Goal: Communication & Community: Share content

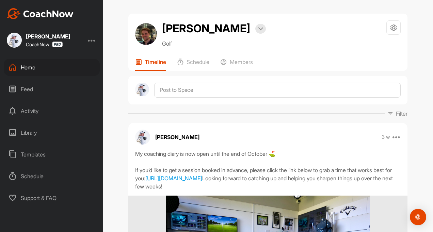
click at [31, 88] on div "Feed" at bounding box center [52, 89] width 96 height 17
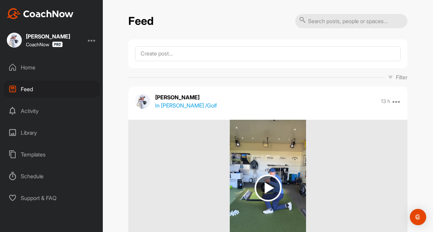
click at [34, 111] on div "Activity" at bounding box center [52, 111] width 96 height 17
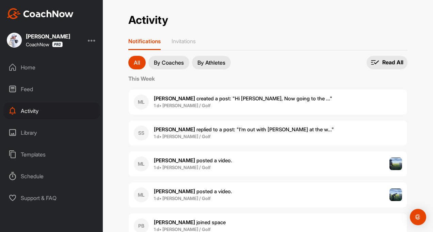
click at [27, 86] on div "Feed" at bounding box center [52, 89] width 96 height 17
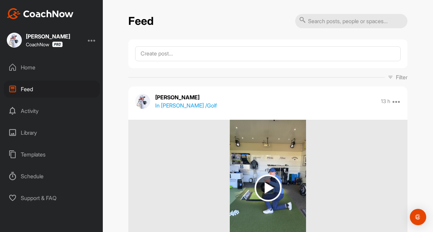
click at [21, 73] on div "Home" at bounding box center [52, 67] width 96 height 17
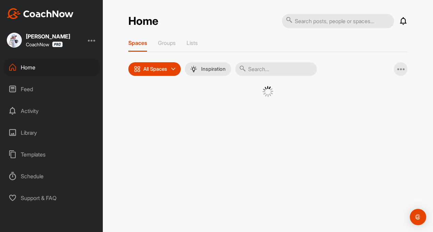
click at [251, 71] on input "text" at bounding box center [276, 69] width 82 height 14
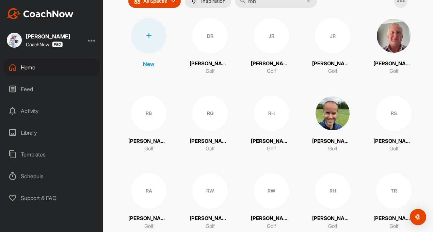
scroll to position [89, 0]
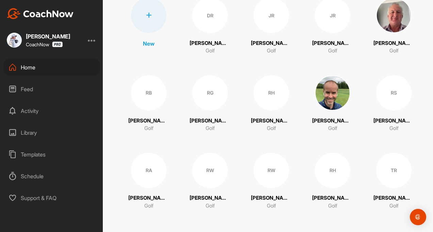
type input "rob"
click at [152, 191] on div "RA Robert Aldous Golf" at bounding box center [148, 181] width 41 height 57
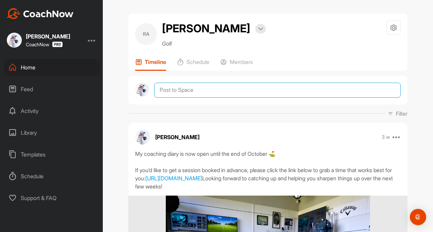
click at [167, 92] on textarea at bounding box center [277, 90] width 247 height 15
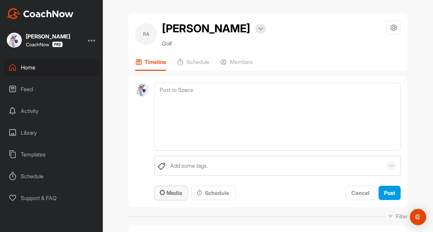
click at [170, 192] on span "Media" at bounding box center [171, 193] width 22 height 7
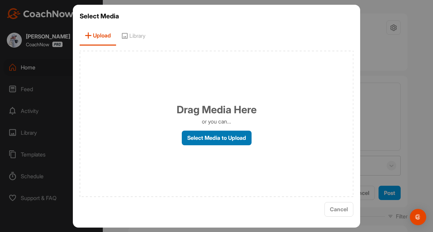
click at [204, 140] on label "Select Media to Upload" at bounding box center [217, 138] width 70 height 15
click at [0, 0] on input "Select Media to Upload" at bounding box center [0, 0] width 0 height 0
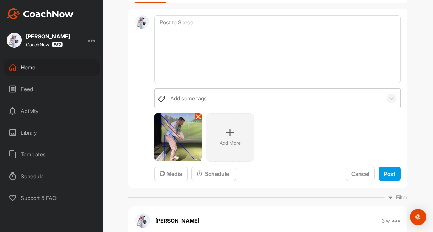
scroll to position [68, 0]
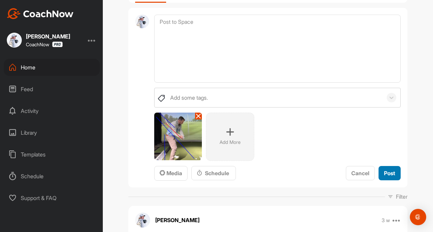
drag, startPoint x: 390, startPoint y: 174, endPoint x: 263, endPoint y: 174, distance: 126.7
click at [390, 174] on span "Post" at bounding box center [389, 173] width 11 height 7
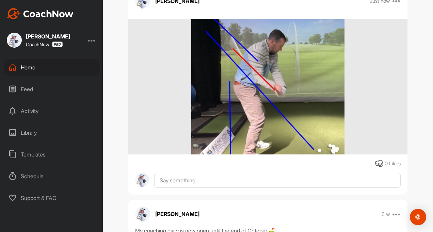
scroll to position [0, 0]
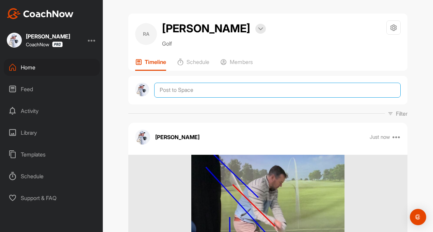
drag, startPoint x: 167, startPoint y: 89, endPoint x: 164, endPoint y: 98, distance: 9.9
click at [167, 89] on textarea at bounding box center [277, 90] width 247 height 15
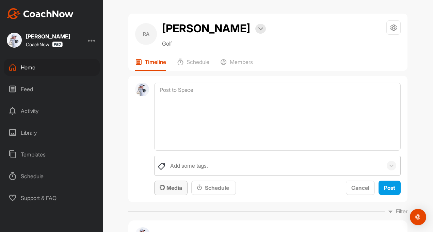
click at [163, 189] on span "Media" at bounding box center [171, 188] width 22 height 7
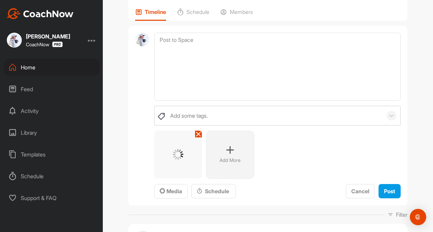
scroll to position [136, 0]
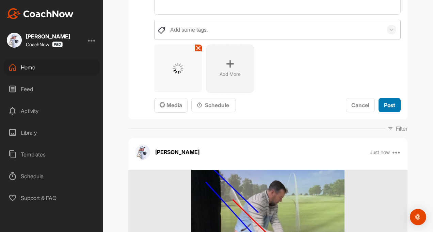
click at [384, 102] on span "Post" at bounding box center [389, 105] width 11 height 7
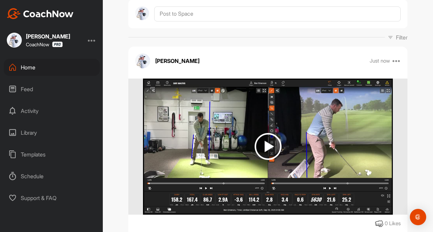
scroll to position [0, 0]
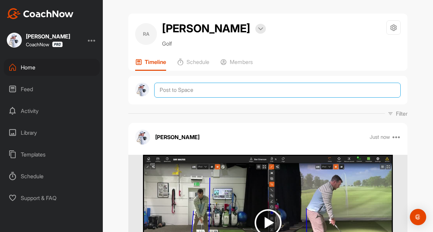
click at [178, 93] on textarea at bounding box center [277, 90] width 247 height 15
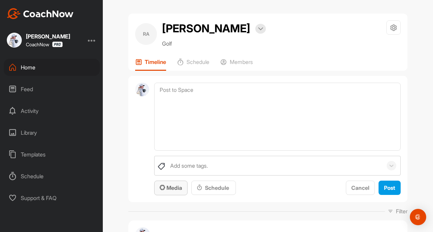
click at [167, 191] on span "Media" at bounding box center [171, 188] width 22 height 7
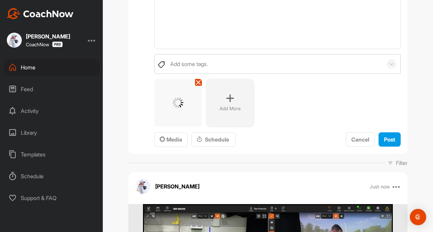
scroll to position [102, 0]
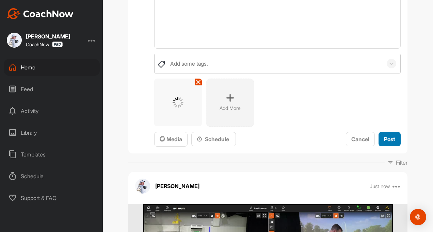
click at [388, 134] on button "Post" at bounding box center [390, 139] width 22 height 15
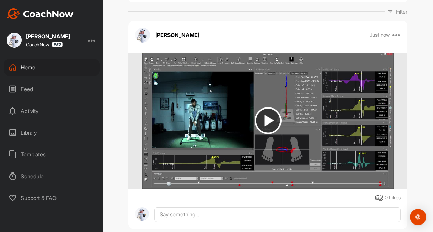
scroll to position [0, 0]
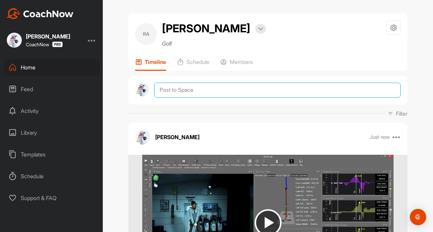
click at [162, 91] on textarea at bounding box center [277, 90] width 247 height 15
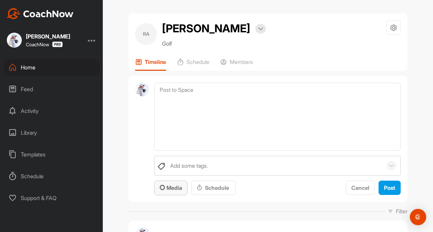
click at [167, 185] on span "Media" at bounding box center [171, 188] width 22 height 7
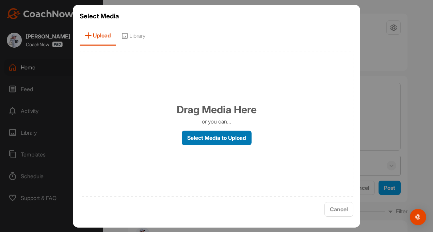
click at [196, 140] on label "Select Media to Upload" at bounding box center [217, 138] width 70 height 15
click at [0, 0] on input "Select Media to Upload" at bounding box center [0, 0] width 0 height 0
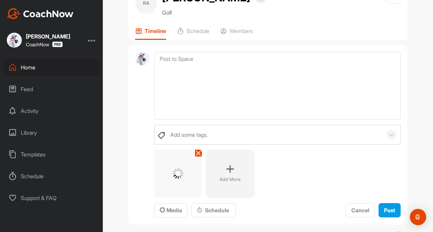
scroll to position [68, 0]
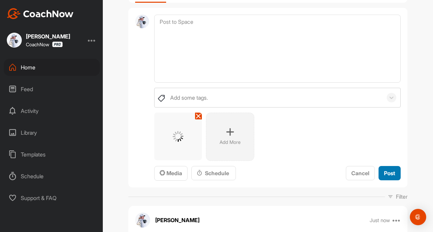
drag, startPoint x: 391, startPoint y: 175, endPoint x: 32, endPoint y: 176, distance: 359.0
click at [390, 175] on span "Post" at bounding box center [389, 173] width 11 height 7
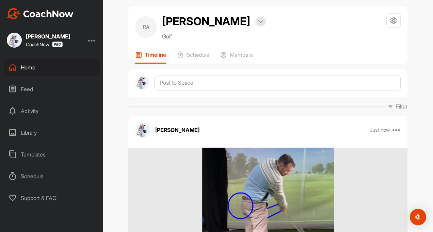
scroll to position [0, 0]
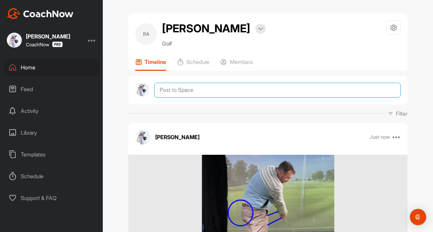
click at [170, 87] on textarea at bounding box center [277, 90] width 247 height 15
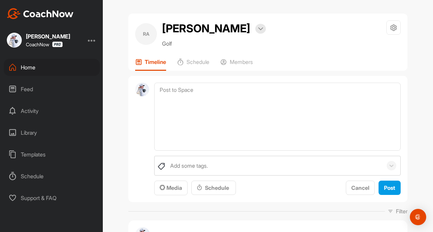
click at [172, 179] on div "Add some tags. Media Schedule Cancel Post" at bounding box center [277, 176] width 247 height 40
click at [169, 188] on span "Media" at bounding box center [171, 188] width 22 height 7
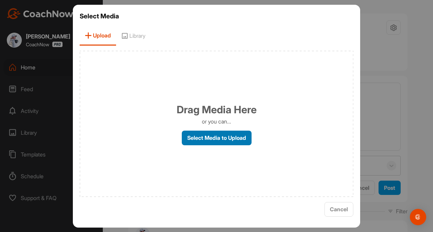
click at [188, 136] on label "Select Media to Upload" at bounding box center [217, 138] width 70 height 15
click at [0, 0] on input "Select Media to Upload" at bounding box center [0, 0] width 0 height 0
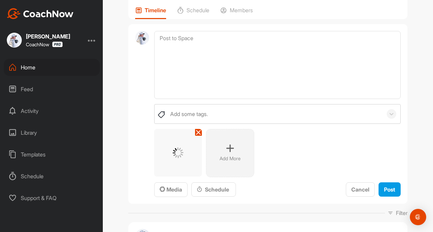
scroll to position [68, 0]
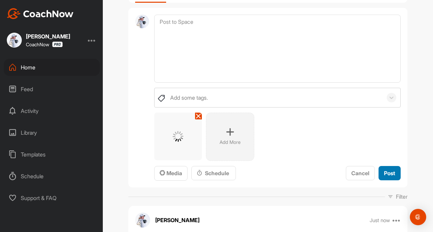
click at [388, 171] on span "Post" at bounding box center [389, 173] width 11 height 7
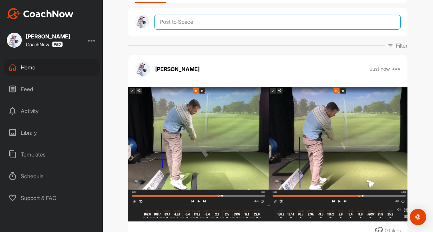
click at [191, 29] on textarea at bounding box center [277, 22] width 247 height 15
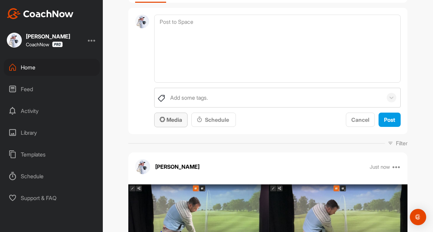
click at [166, 119] on span "Media" at bounding box center [171, 119] width 22 height 7
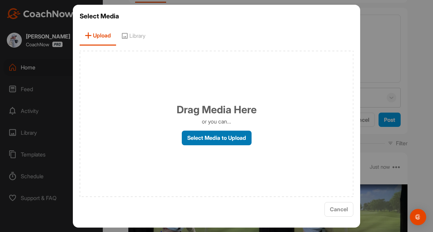
click at [223, 143] on label "Select Media to Upload" at bounding box center [217, 138] width 70 height 15
click at [0, 0] on input "Select Media to Upload" at bounding box center [0, 0] width 0 height 0
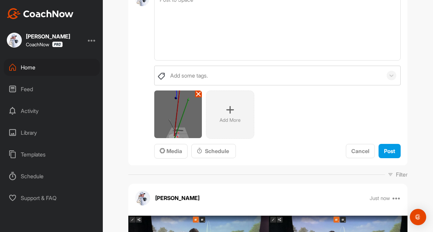
scroll to position [102, 0]
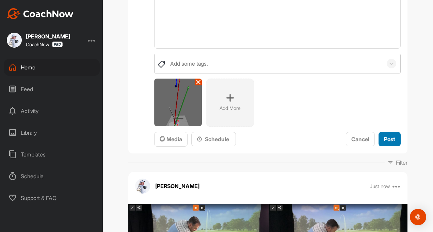
click at [385, 139] on span "Post" at bounding box center [389, 139] width 11 height 7
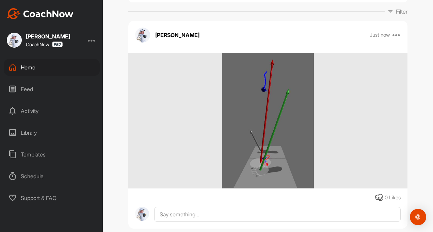
scroll to position [0, 0]
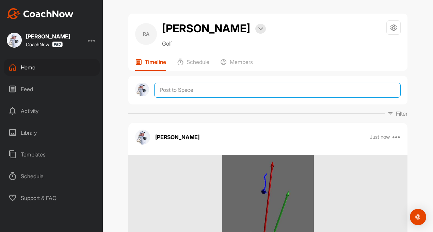
drag, startPoint x: 177, startPoint y: 89, endPoint x: 170, endPoint y: 115, distance: 26.4
click at [177, 89] on textarea at bounding box center [277, 90] width 247 height 15
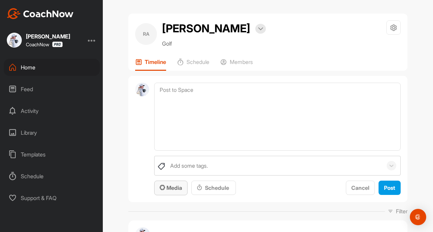
click at [167, 188] on span "Media" at bounding box center [171, 188] width 22 height 7
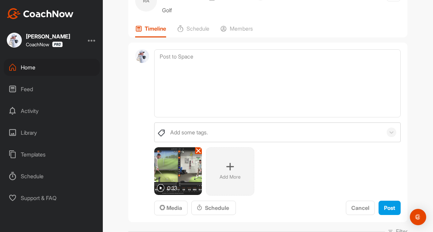
scroll to position [102, 0]
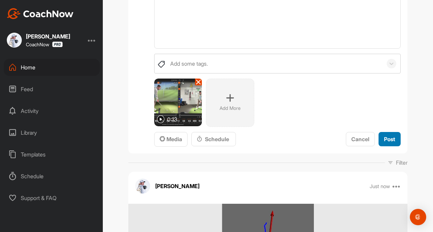
click at [386, 143] on div "Post" at bounding box center [389, 139] width 11 height 8
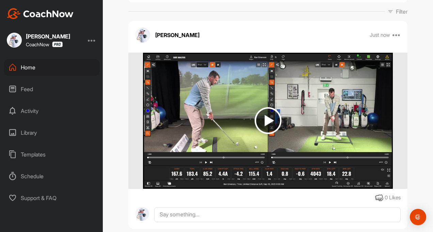
click at [32, 69] on div "Home" at bounding box center [52, 67] width 96 height 17
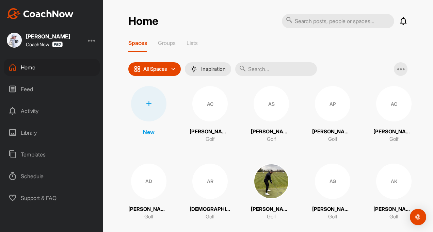
click at [13, 90] on icon at bounding box center [13, 89] width 8 height 8
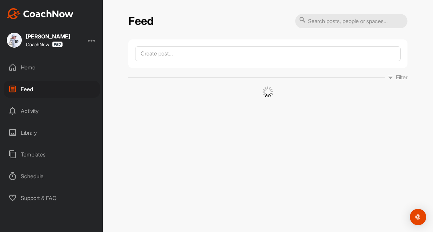
click at [36, 65] on div "Home" at bounding box center [52, 67] width 96 height 17
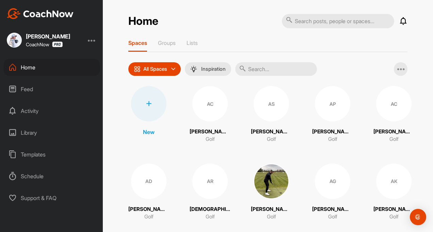
click at [271, 73] on input "text" at bounding box center [276, 69] width 82 height 14
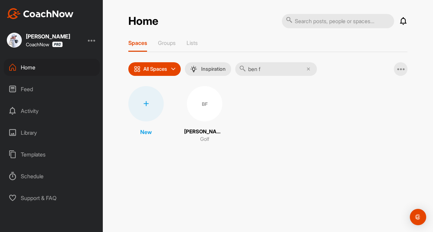
click at [274, 71] on input "ben f" at bounding box center [276, 69] width 82 height 14
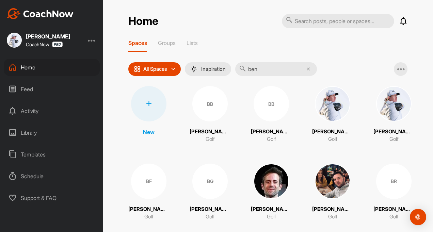
type input "ben"
click at [32, 91] on div "Feed" at bounding box center [52, 89] width 96 height 17
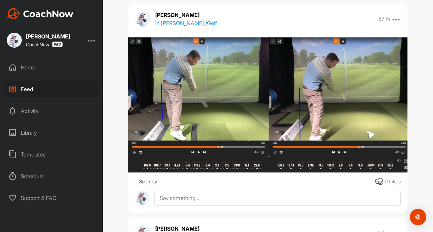
scroll to position [545, 0]
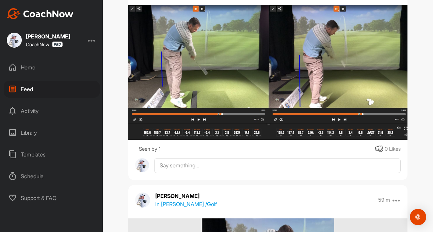
click at [27, 66] on div "Home" at bounding box center [52, 67] width 96 height 17
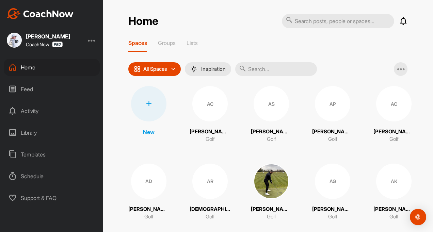
click at [260, 73] on input "text" at bounding box center [276, 69] width 82 height 14
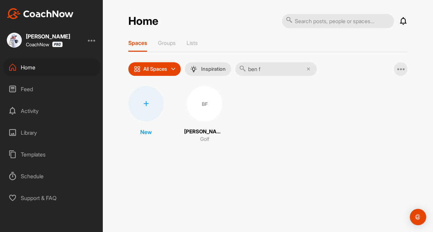
type input "ben f"
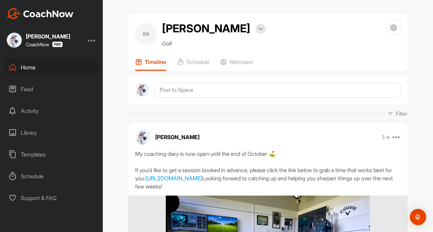
click at [26, 91] on div "Feed" at bounding box center [52, 89] width 96 height 17
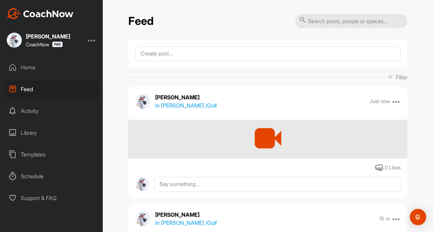
click at [27, 69] on div "Home" at bounding box center [52, 67] width 96 height 17
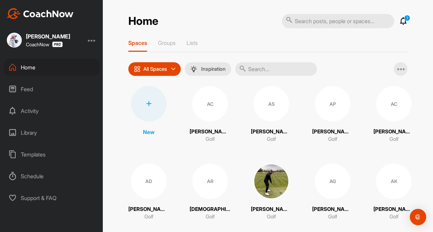
click at [261, 69] on input "text" at bounding box center [276, 69] width 82 height 14
click at [400, 23] on icon at bounding box center [403, 21] width 8 height 8
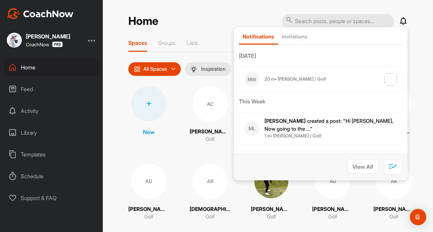
click at [194, 22] on div "Home Notifications Invitations Today MW 20 m • Matt W. / Golf This Week ML Matt…" at bounding box center [267, 21] width 279 height 15
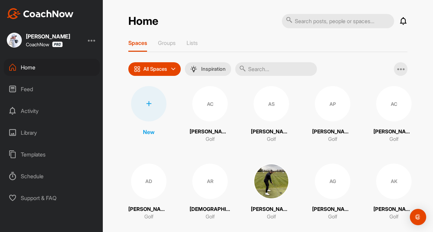
click at [257, 70] on input "text" at bounding box center [276, 69] width 82 height 14
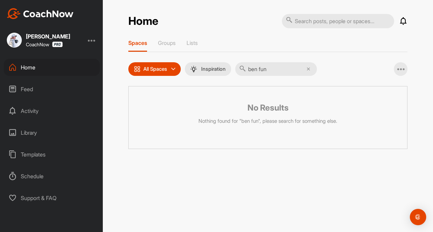
type input "ben fun"
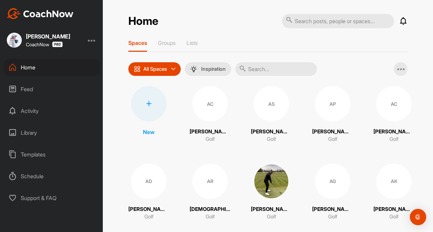
click at [263, 69] on input "text" at bounding box center [276, 69] width 82 height 14
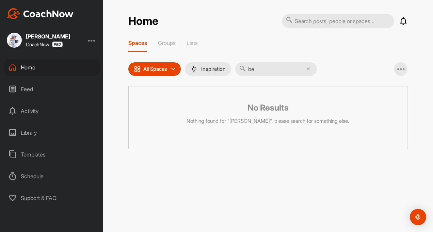
type input "b"
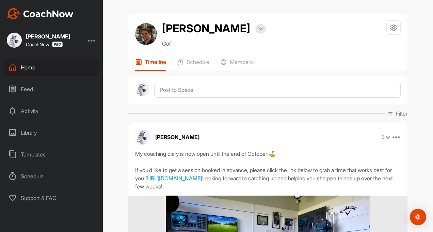
click at [18, 88] on div "Feed" at bounding box center [52, 89] width 96 height 17
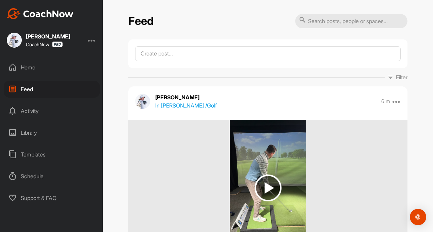
click at [31, 67] on div "Home" at bounding box center [52, 67] width 96 height 17
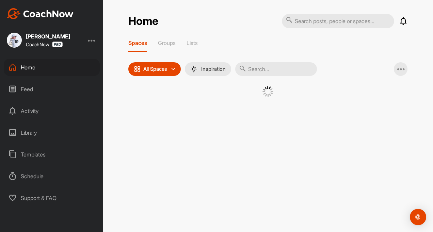
click at [252, 65] on input "text" at bounding box center [276, 69] width 82 height 14
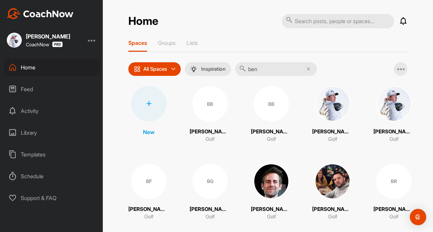
type input "ben"
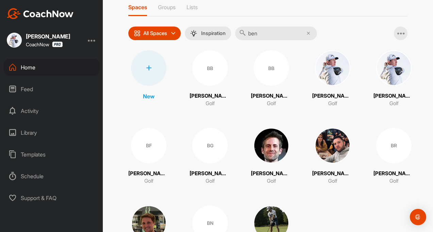
scroll to position [89, 0]
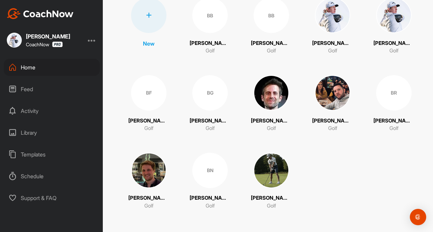
click at [28, 93] on div "Feed" at bounding box center [52, 89] width 96 height 17
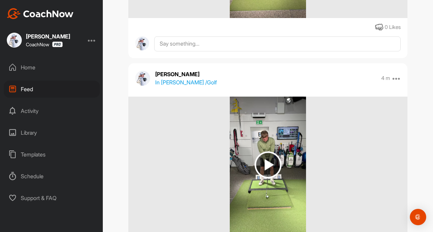
scroll to position [136, 0]
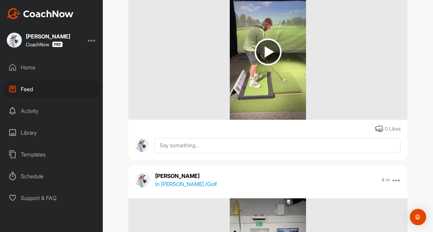
click at [182, 185] on p "In [PERSON_NAME] / Golf" at bounding box center [186, 184] width 62 height 8
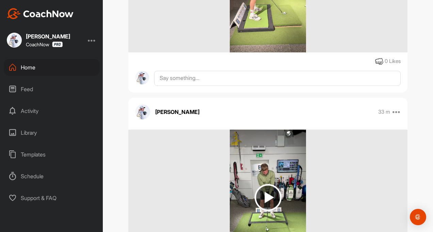
scroll to position [231, 0]
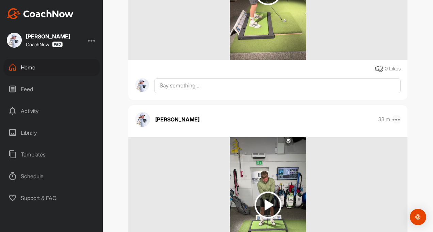
click at [395, 119] on icon at bounding box center [397, 119] width 8 height 8
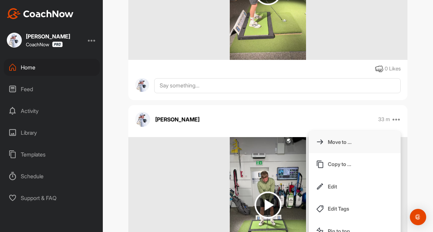
click at [339, 143] on p "Move to ..." at bounding box center [340, 142] width 24 height 7
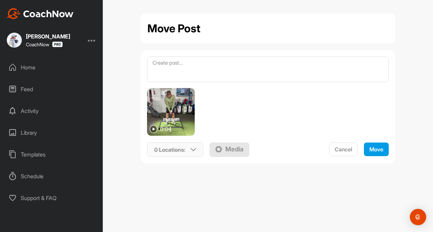
click at [193, 151] on icon at bounding box center [193, 149] width 5 height 5
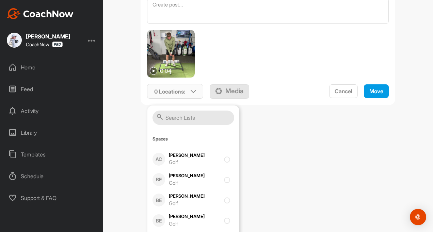
scroll to position [68, 0]
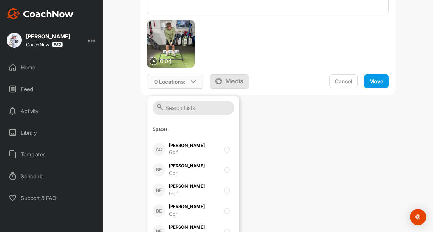
click at [170, 105] on input "text" at bounding box center [194, 108] width 82 height 14
type input "ben"
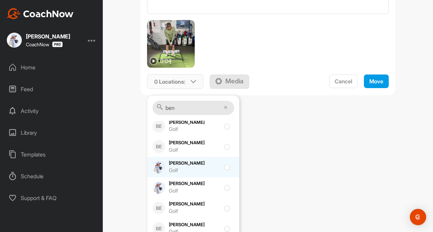
scroll to position [0, 0]
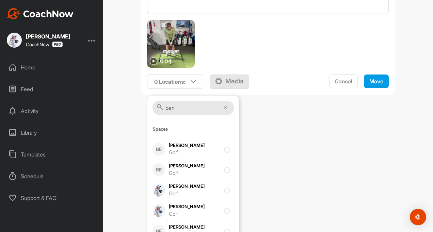
click at [121, 158] on div "Move Post 0:04 0 Locations : ben Spaces BE Ben Bigley Golf BE Ben Burgess Golf …" at bounding box center [268, 116] width 330 height 232
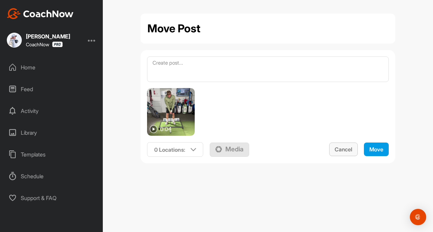
click at [339, 147] on span "Cancel" at bounding box center [344, 149] width 18 height 7
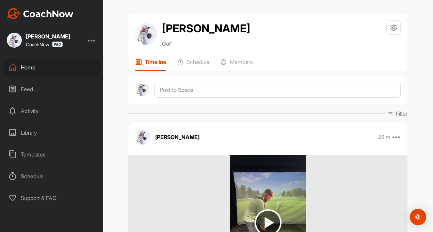
click at [26, 90] on div "Feed" at bounding box center [52, 89] width 96 height 17
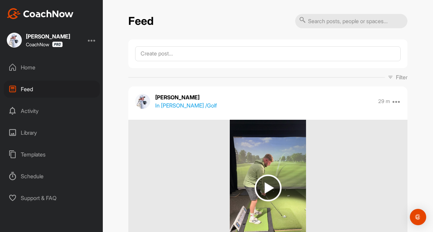
click at [26, 64] on div "Home" at bounding box center [52, 67] width 96 height 17
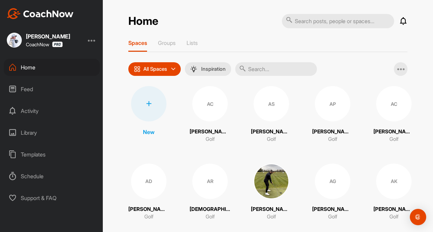
click at [256, 65] on input "text" at bounding box center [276, 69] width 82 height 14
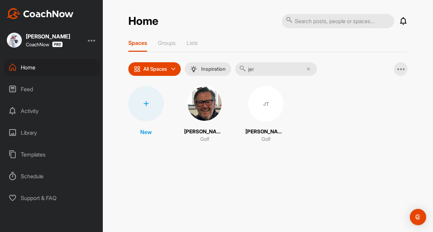
type input "jer"
click at [268, 134] on p "[PERSON_NAME]" at bounding box center [266, 132] width 41 height 8
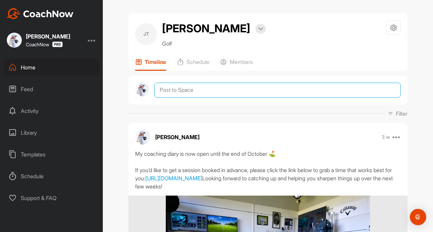
click at [160, 98] on textarea at bounding box center [277, 90] width 247 height 15
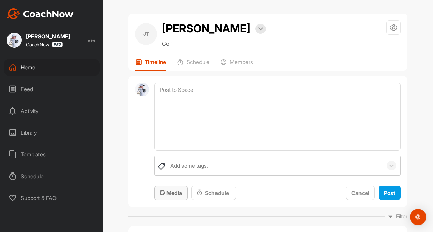
click at [165, 197] on span "Media" at bounding box center [171, 193] width 22 height 7
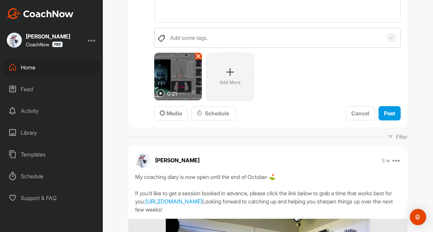
scroll to position [136, 0]
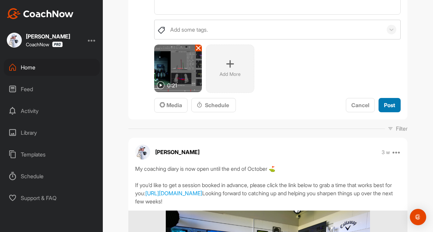
click at [384, 109] on div "Post" at bounding box center [389, 105] width 11 height 8
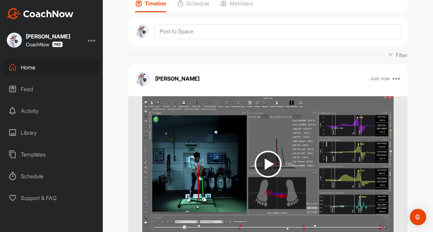
scroll to position [0, 0]
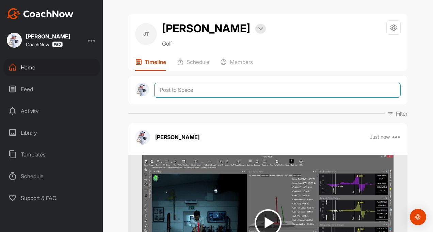
click at [166, 98] on textarea at bounding box center [277, 90] width 247 height 15
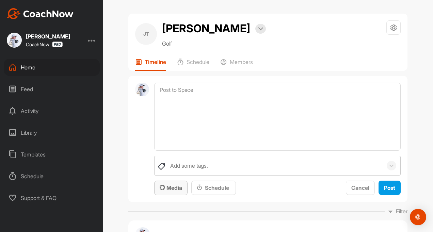
click at [176, 192] on div "Media" at bounding box center [171, 188] width 22 height 8
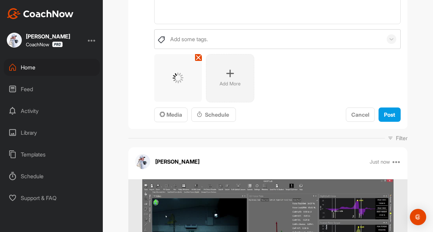
scroll to position [136, 0]
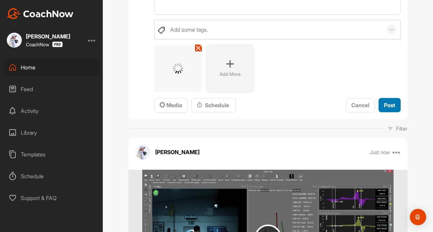
click at [381, 113] on button "Post" at bounding box center [390, 105] width 22 height 15
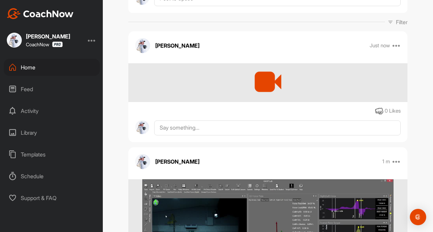
scroll to position [0, 0]
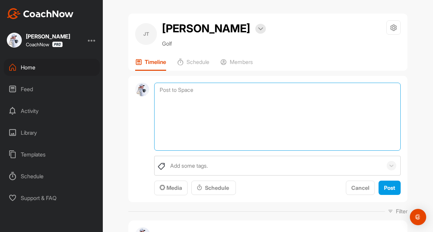
click at [175, 101] on textarea at bounding box center [277, 117] width 247 height 68
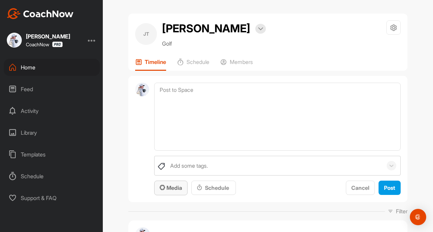
click at [166, 191] on span "Media" at bounding box center [171, 188] width 22 height 7
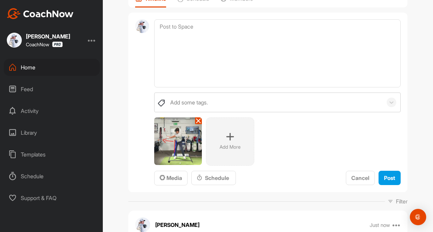
scroll to position [68, 0]
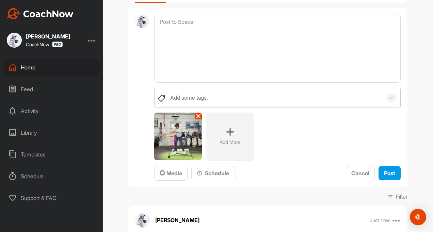
click at [226, 136] on icon at bounding box center [230, 132] width 8 height 8
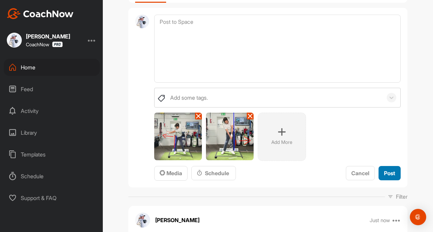
click at [388, 181] on button "Post" at bounding box center [390, 173] width 22 height 15
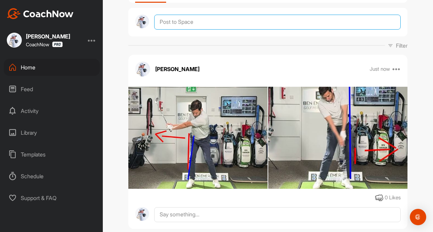
click at [190, 30] on textarea at bounding box center [277, 22] width 247 height 15
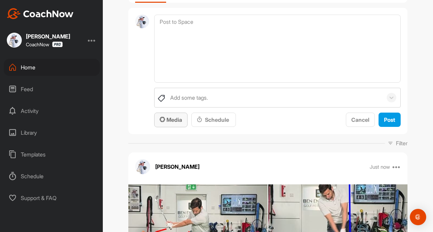
click at [175, 127] on button "Media" at bounding box center [170, 120] width 33 height 15
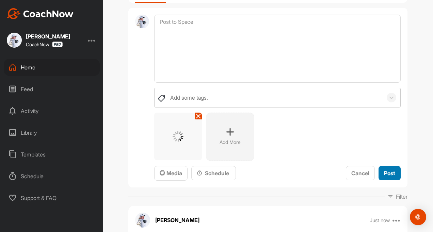
click at [390, 177] on span "Post" at bounding box center [389, 173] width 11 height 7
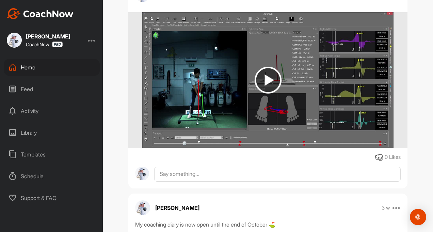
scroll to position [579, 0]
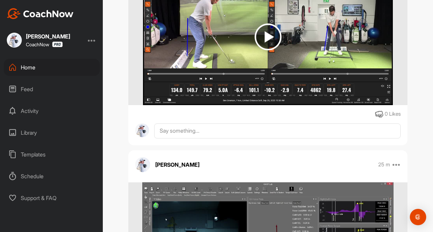
click at [18, 96] on div "Feed" at bounding box center [52, 89] width 96 height 17
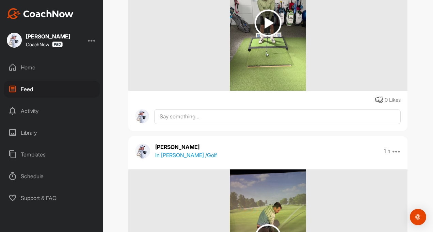
scroll to position [1635, 0]
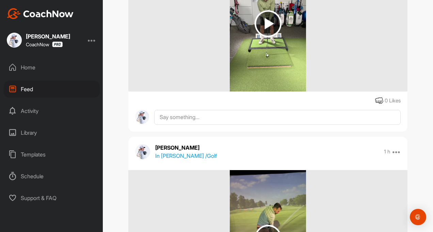
click at [24, 73] on div "Home" at bounding box center [52, 67] width 96 height 17
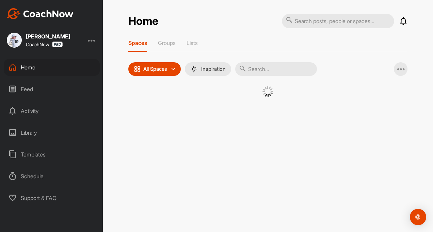
click at [256, 69] on input "text" at bounding box center [276, 69] width 82 height 14
type input "la"
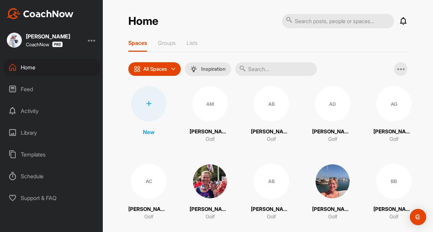
click at [19, 87] on div "Feed" at bounding box center [52, 89] width 96 height 17
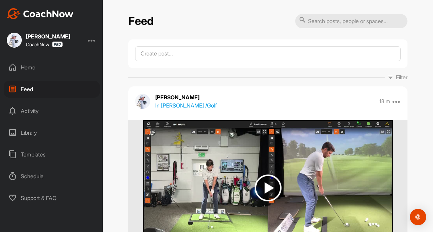
click at [190, 105] on p "In Jeremy Thiagarajah / Golf" at bounding box center [186, 105] width 62 height 8
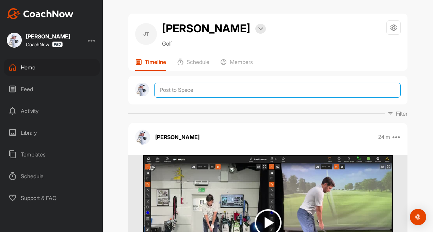
click at [172, 98] on textarea at bounding box center [277, 90] width 247 height 15
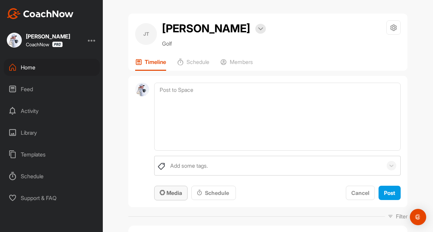
click at [171, 197] on span "Media" at bounding box center [171, 193] width 22 height 7
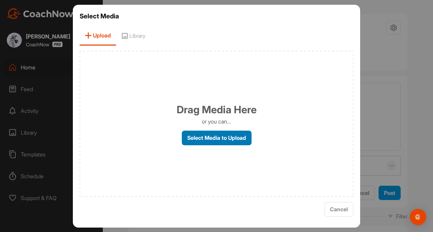
click at [194, 143] on label "Select Media to Upload" at bounding box center [217, 138] width 70 height 15
click at [0, 0] on input "Select Media to Upload" at bounding box center [0, 0] width 0 height 0
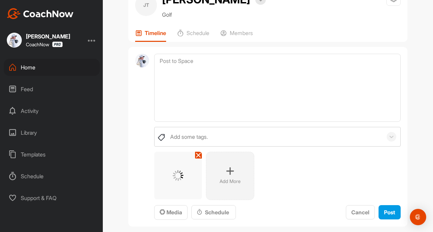
scroll to position [68, 0]
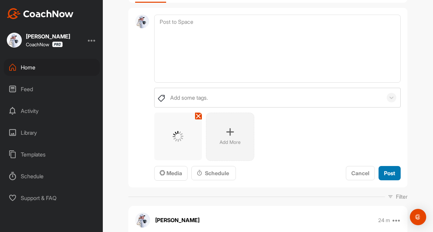
click at [385, 177] on span "Post" at bounding box center [389, 173] width 11 height 7
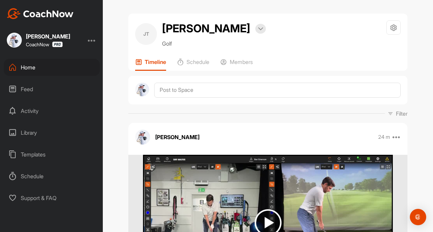
click at [28, 88] on div "Feed" at bounding box center [52, 89] width 96 height 17
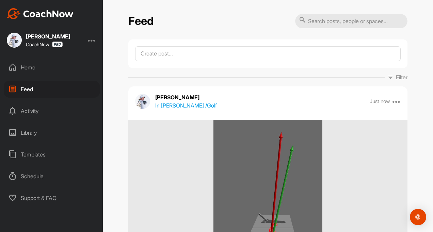
click at [31, 64] on div "Home" at bounding box center [52, 67] width 96 height 17
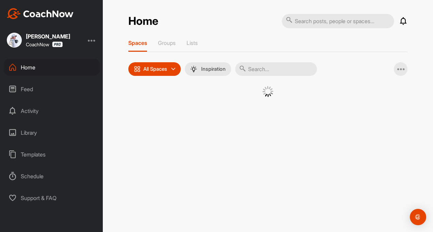
click at [261, 69] on input "text" at bounding box center [276, 69] width 82 height 14
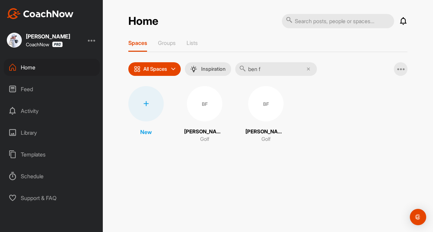
type input "ben f"
click at [261, 128] on p "[PERSON_NAME]" at bounding box center [266, 132] width 41 height 8
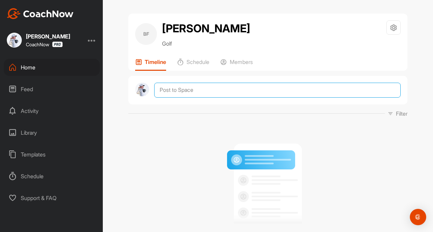
click at [172, 92] on textarea at bounding box center [277, 90] width 247 height 15
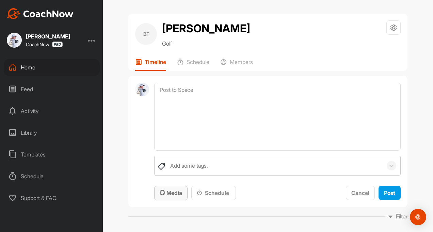
click at [170, 194] on span "Media" at bounding box center [171, 193] width 22 height 7
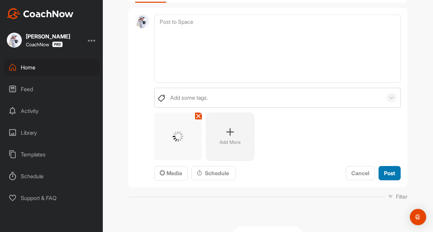
click at [384, 174] on span "Post" at bounding box center [389, 173] width 11 height 7
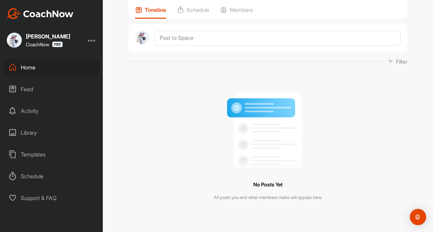
scroll to position [22, 0]
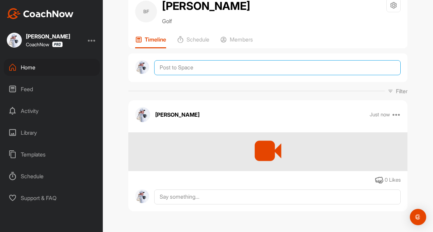
click at [181, 65] on div at bounding box center [277, 67] width 247 height 15
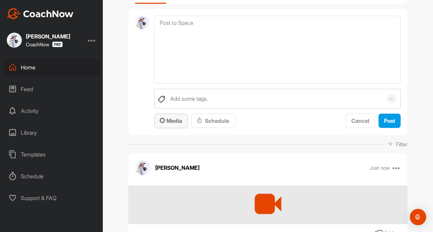
click at [175, 120] on span "Media" at bounding box center [171, 120] width 22 height 7
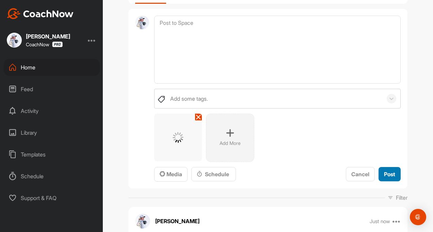
click at [380, 172] on button "Post" at bounding box center [390, 174] width 22 height 15
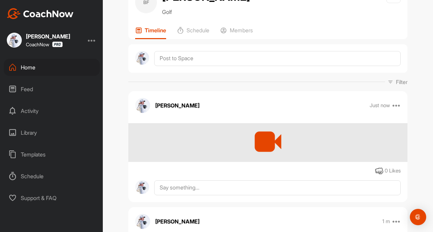
scroll to position [0, 0]
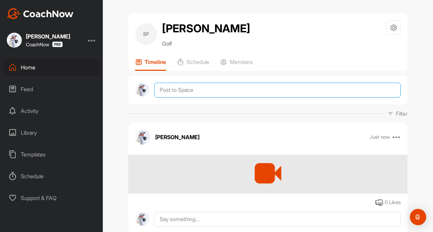
click at [171, 85] on textarea at bounding box center [277, 90] width 247 height 15
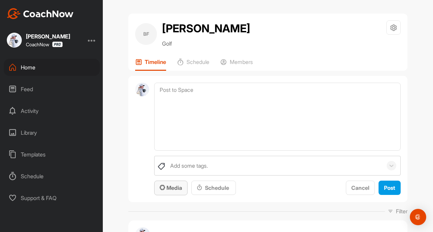
click at [171, 184] on button "Media" at bounding box center [170, 188] width 33 height 15
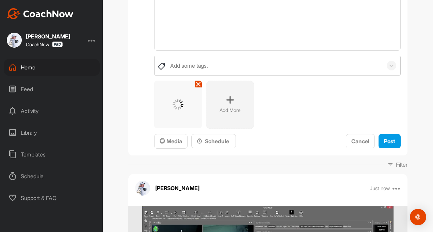
scroll to position [102, 0]
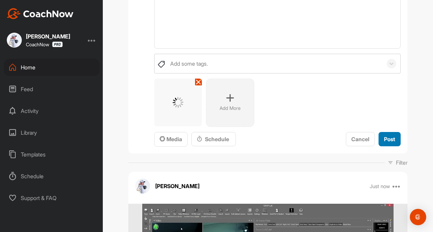
click at [393, 134] on button "Post" at bounding box center [390, 139] width 22 height 15
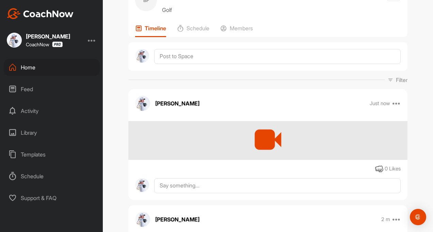
scroll to position [0, 0]
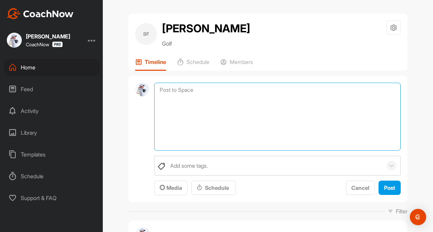
drag, startPoint x: 163, startPoint y: 85, endPoint x: 167, endPoint y: 99, distance: 15.3
click at [163, 85] on textarea at bounding box center [277, 117] width 247 height 68
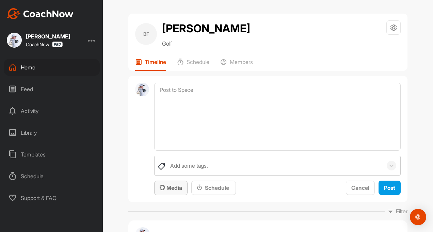
click at [165, 185] on span "Media" at bounding box center [171, 188] width 22 height 7
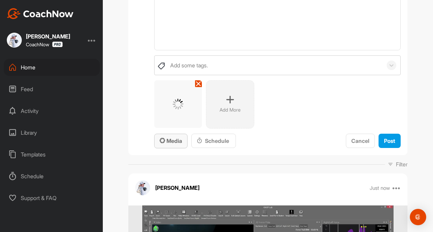
scroll to position [102, 0]
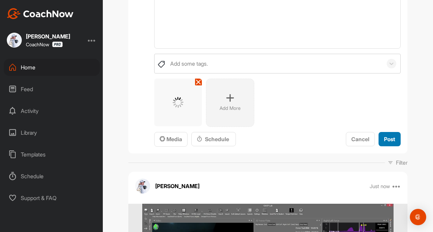
click at [385, 143] on button "Post" at bounding box center [390, 139] width 22 height 15
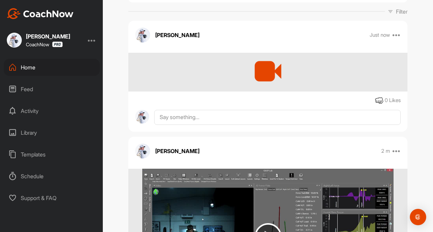
scroll to position [0, 0]
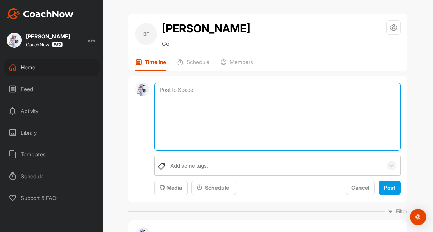
click at [167, 83] on textarea at bounding box center [277, 117] width 247 height 68
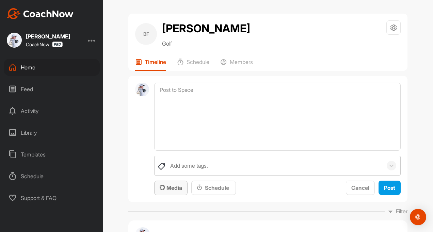
click at [172, 183] on button "Media" at bounding box center [170, 188] width 33 height 15
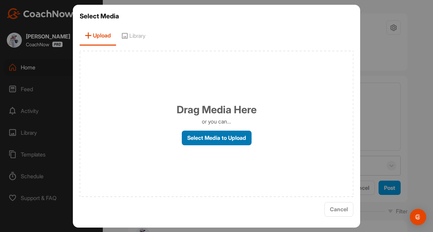
click at [200, 139] on label "Select Media to Upload" at bounding box center [217, 138] width 70 height 15
click at [0, 0] on input "Select Media to Upload" at bounding box center [0, 0] width 0 height 0
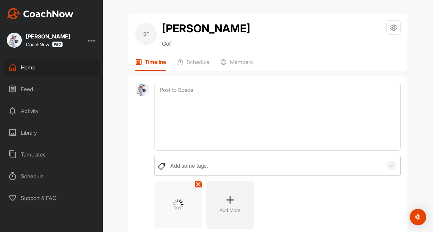
scroll to position [102, 0]
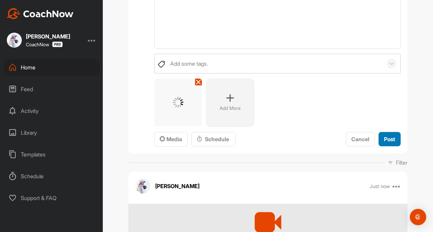
click at [384, 138] on span "Post" at bounding box center [389, 139] width 11 height 7
